Goal: Navigation & Orientation: Find specific page/section

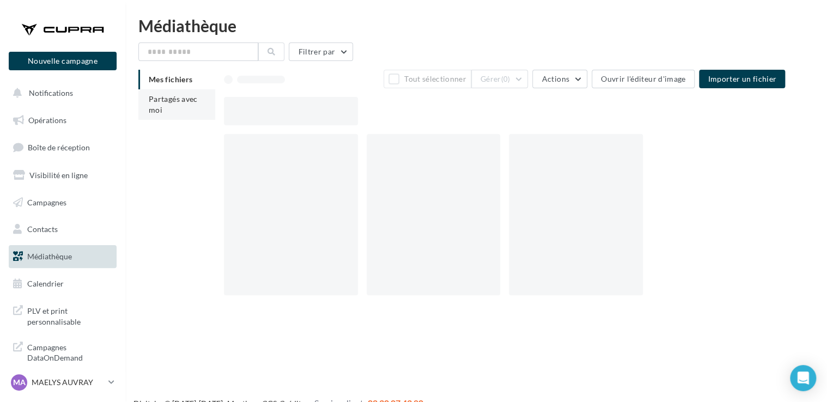
click at [183, 105] on li "Partagés avec moi" at bounding box center [176, 104] width 77 height 31
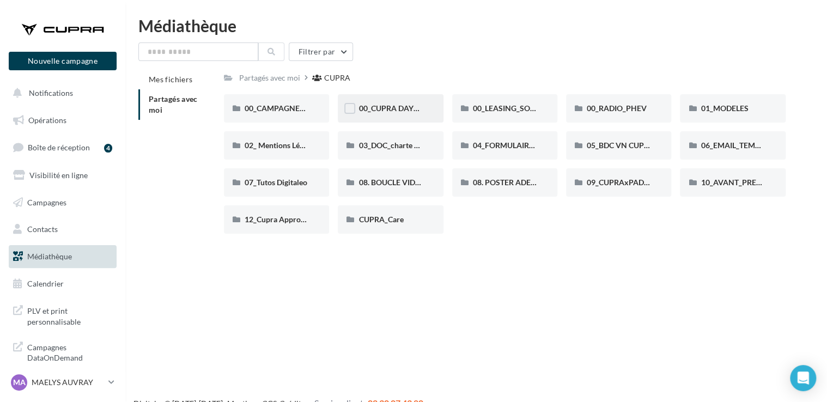
click at [358, 106] on div "00_CUPRA DAYS (JPO)" at bounding box center [390, 108] width 105 height 28
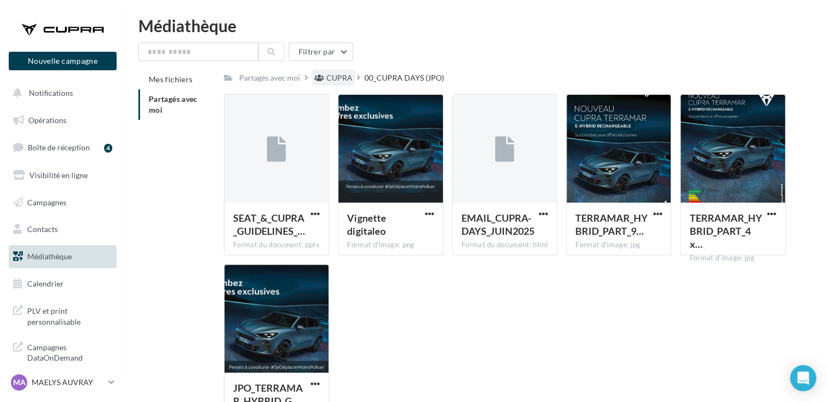
click at [329, 76] on div "CUPRA" at bounding box center [339, 77] width 26 height 11
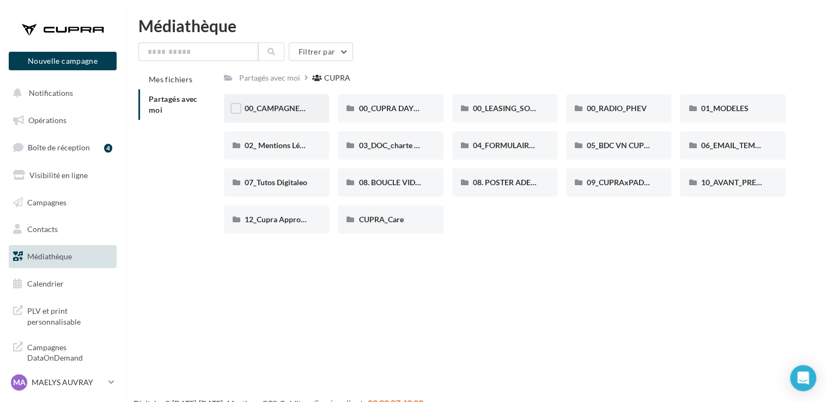
click at [292, 117] on div "00_CAMPAGNE_SEPTEMBRE" at bounding box center [276, 108] width 105 height 28
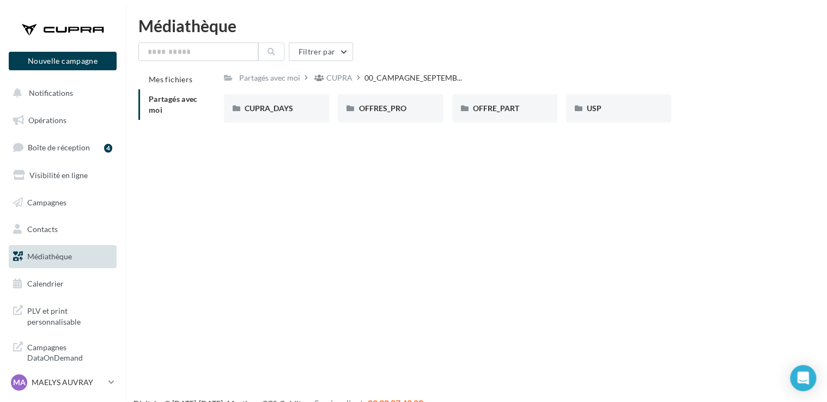
click at [292, 117] on div "CUPRA_DAYS" at bounding box center [276, 108] width 105 height 28
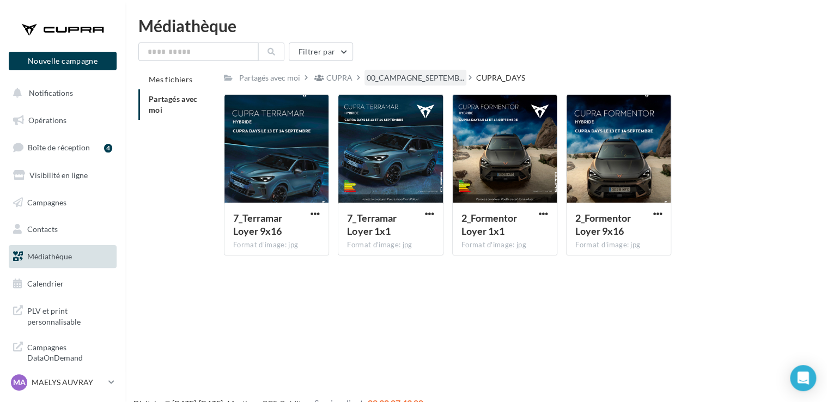
click at [426, 70] on div "00_CAMPAGNE_SEPTEMB..." at bounding box center [416, 78] width 102 height 16
